Goal: Navigation & Orientation: Go to known website

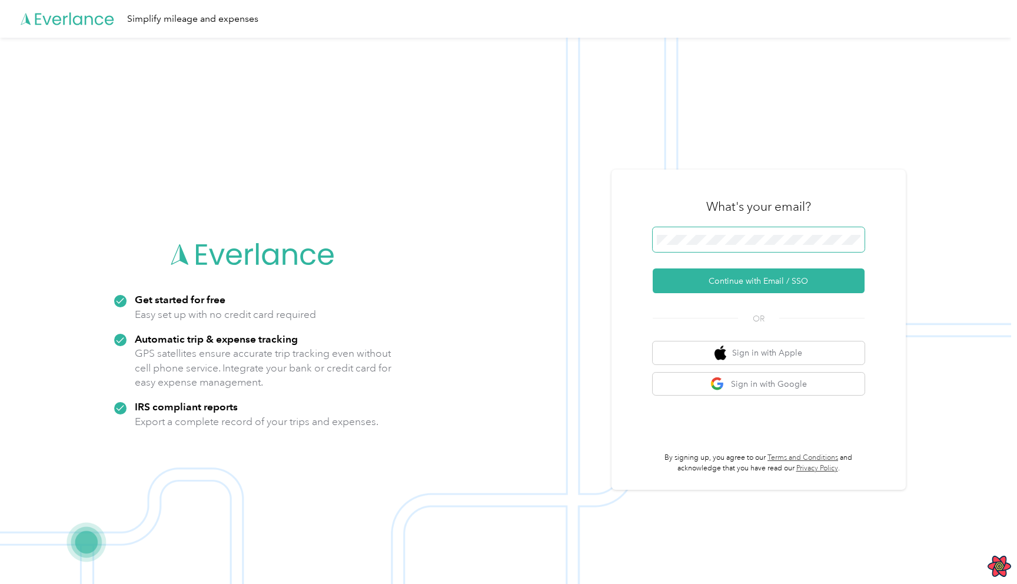
click at [696, 249] on span at bounding box center [759, 239] width 212 height 25
click at [653, 268] on button "Continue with Email / SSO" at bounding box center [759, 280] width 212 height 25
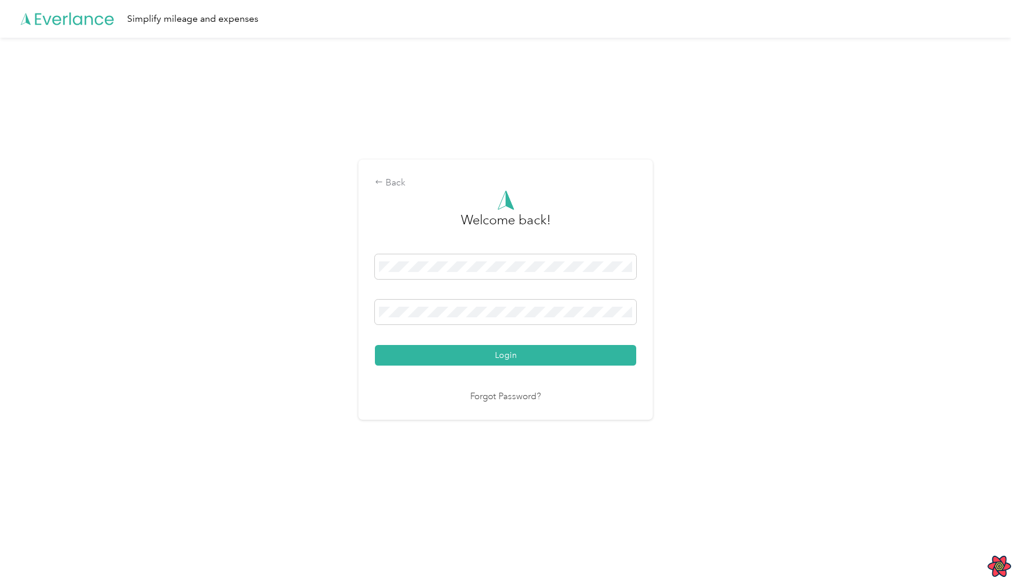
click at [375, 345] on button "Login" at bounding box center [505, 355] width 261 height 21
